Goal: Obtain resource: Download file/media

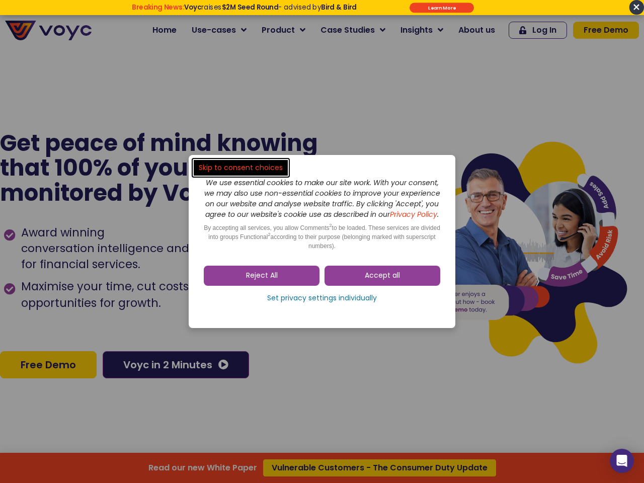
click at [382, 281] on span "Accept all" at bounding box center [381, 275] width 35 height 10
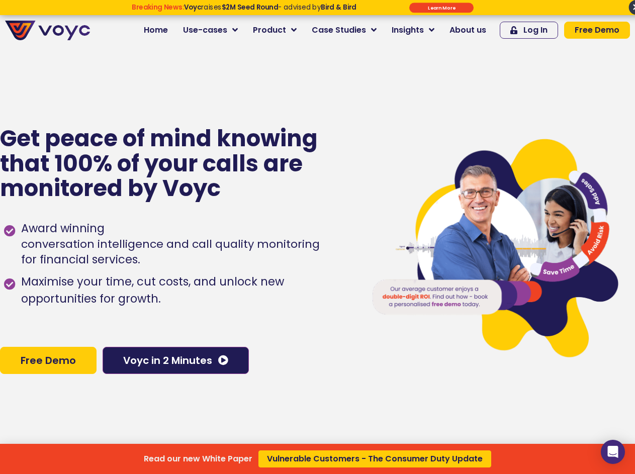
click at [261, 281] on div "Read our new White Paper Vulnerable Customers - The Consumer Duty Update" at bounding box center [317, 237] width 635 height 474
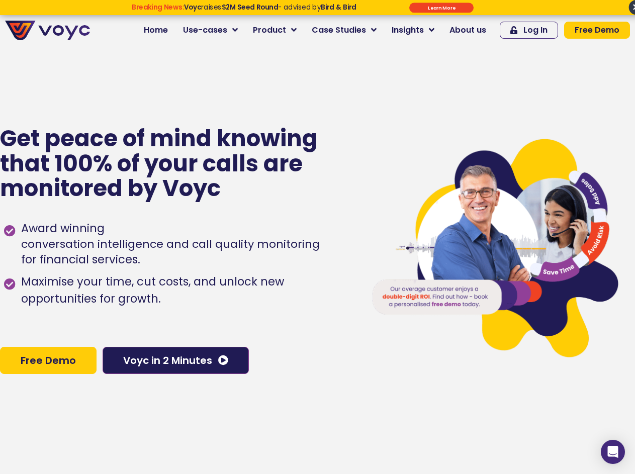
click at [322, 303] on span "Maximise your time, cut costs, and unlock new opportunities for growth." at bounding box center [185, 290] width 333 height 34
